Goal: Book appointment/travel/reservation

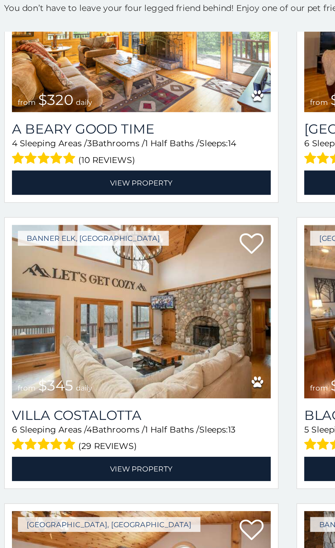
scroll to position [1565, 0]
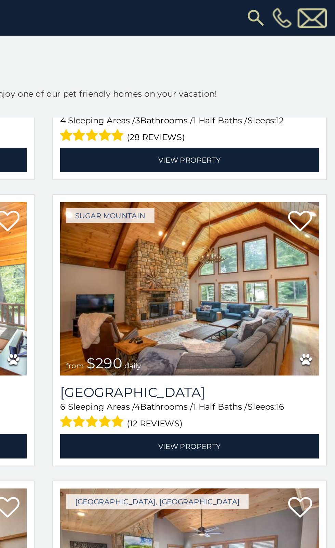
scroll to position [1460, 0]
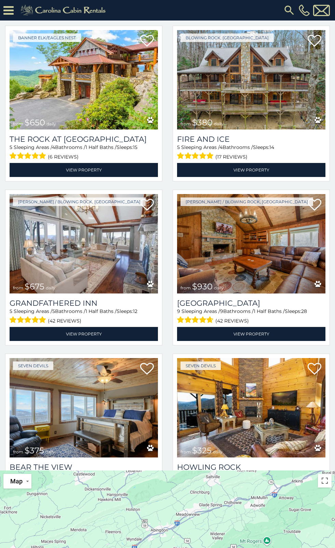
scroll to position [970, 0]
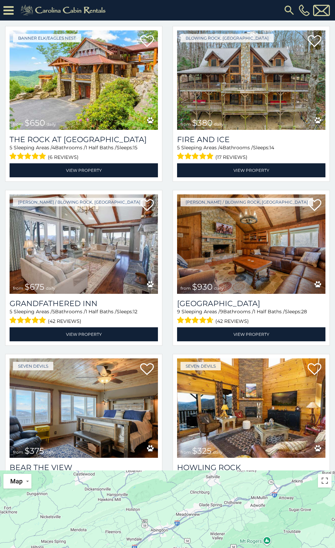
click at [290, 266] on img at bounding box center [251, 243] width 148 height 99
